Goal: Check status: Check status

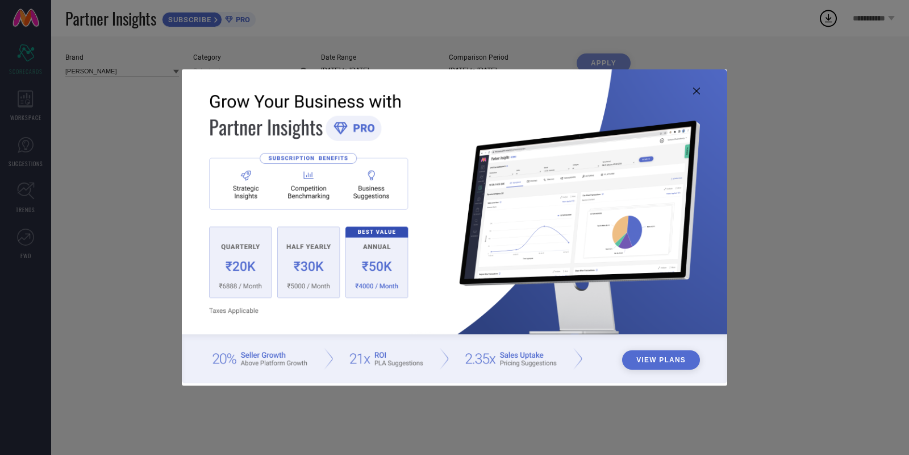
type input "All"
click at [697, 86] on img at bounding box center [455, 226] width 546 height 314
click at [697, 88] on icon at bounding box center [696, 91] width 7 height 7
click at [697, 88] on div "Metrics Revenue And Pricing Customer And Orders Others" at bounding box center [480, 96] width 830 height 23
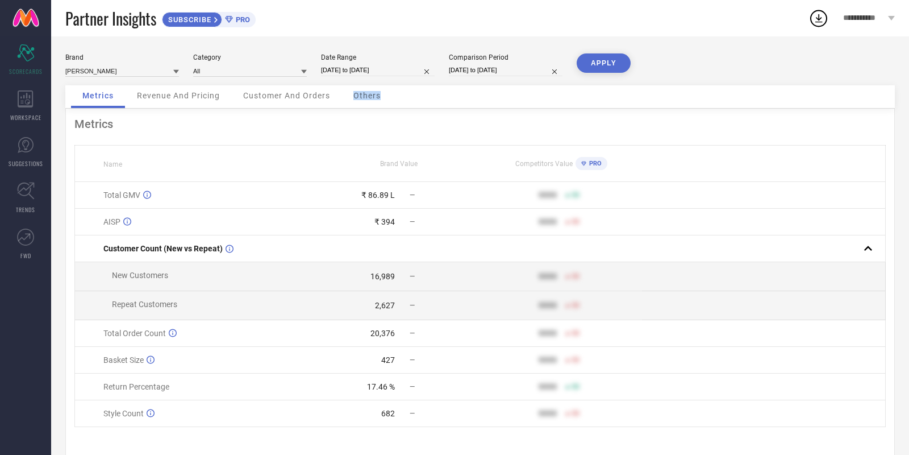
click at [361, 64] on input "[DATE] to [DATE]" at bounding box center [378, 70] width 114 height 12
select select "7"
select select "2025"
select select "8"
select select "2025"
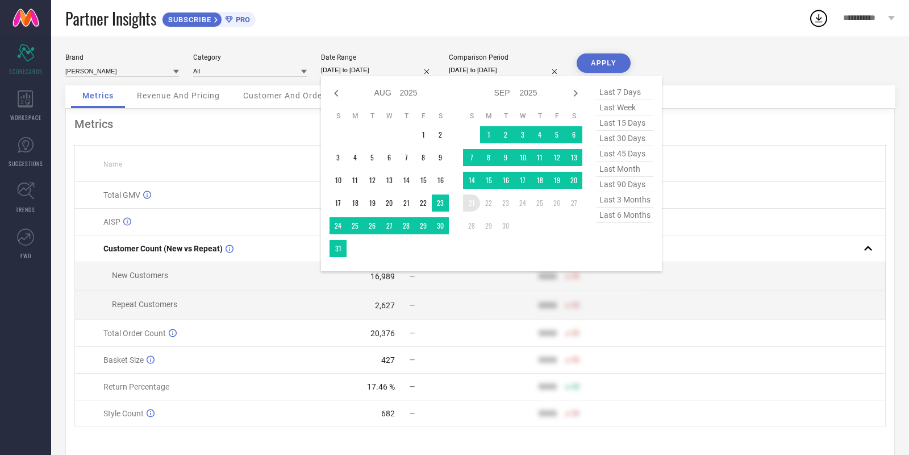
click at [467, 204] on td "21" at bounding box center [471, 202] width 17 height 17
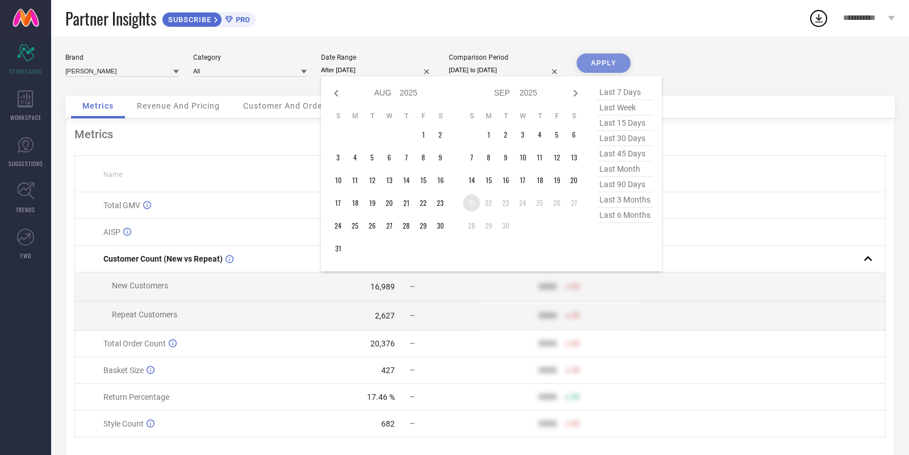
type input "[DATE] to [DATE]"
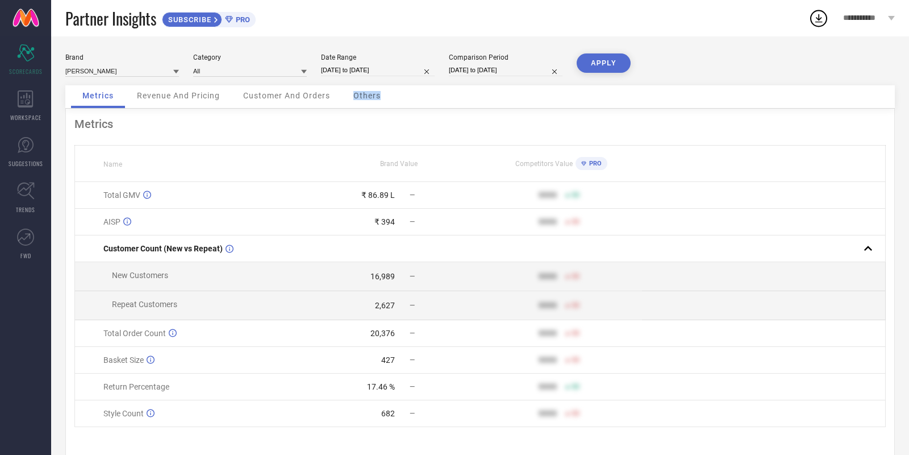
click at [598, 60] on button "APPLY" at bounding box center [604, 62] width 54 height 19
